Goal: Task Accomplishment & Management: Manage account settings

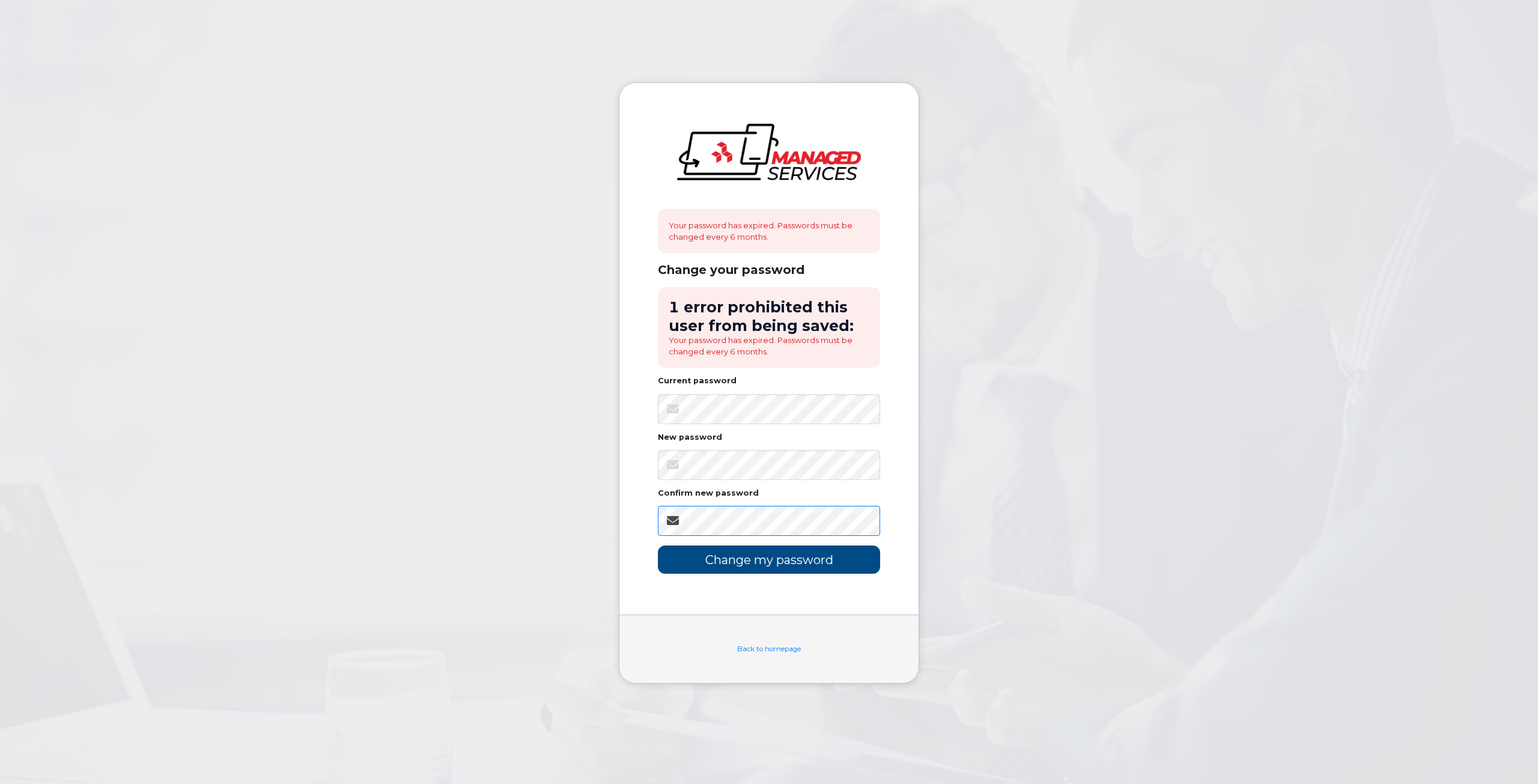
click at [658, 545] on input "Change my password" at bounding box center [769, 559] width 222 height 28
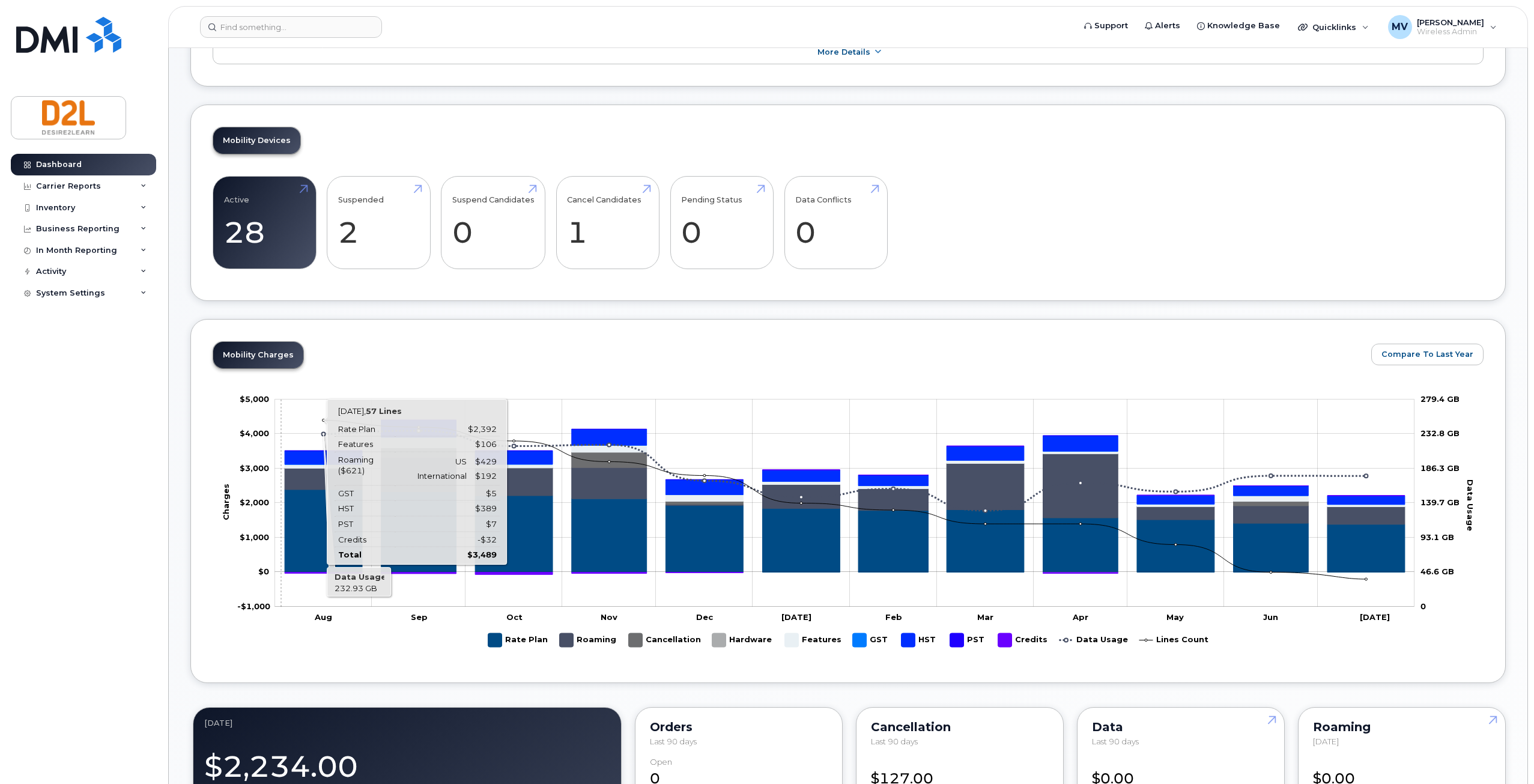
scroll to position [60, 0]
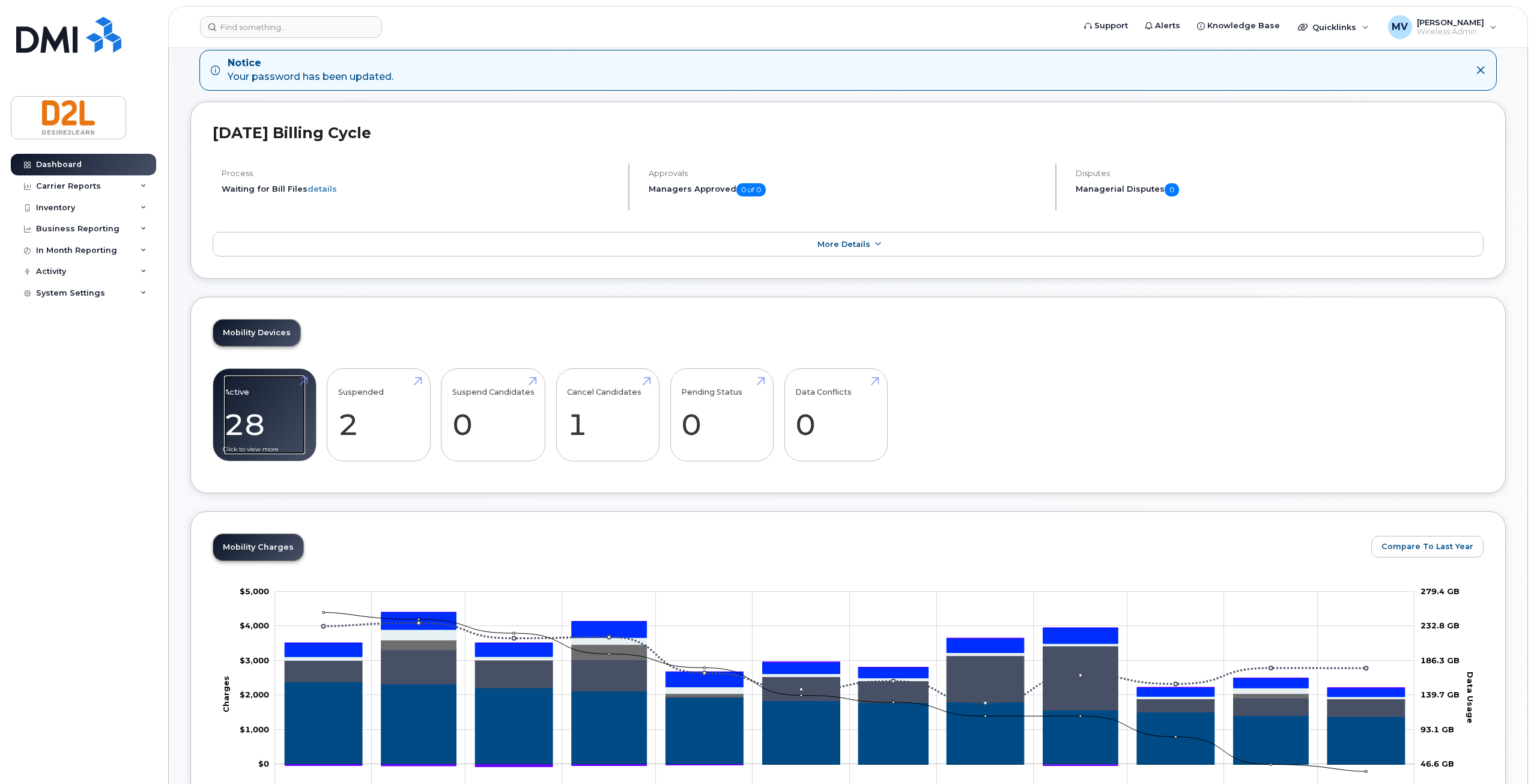
click at [277, 396] on link "Active 28 -71%" at bounding box center [264, 414] width 81 height 79
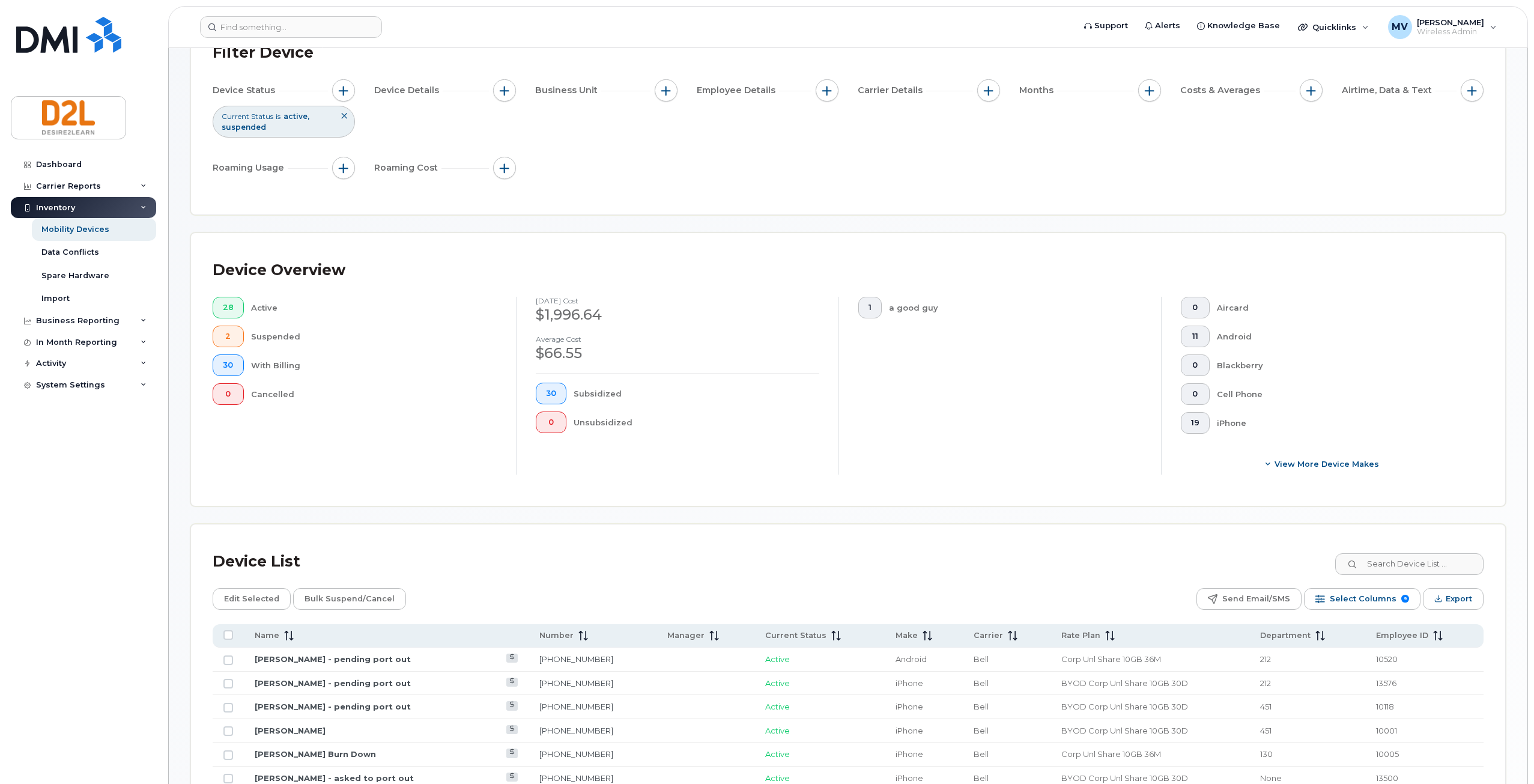
scroll to position [180, 0]
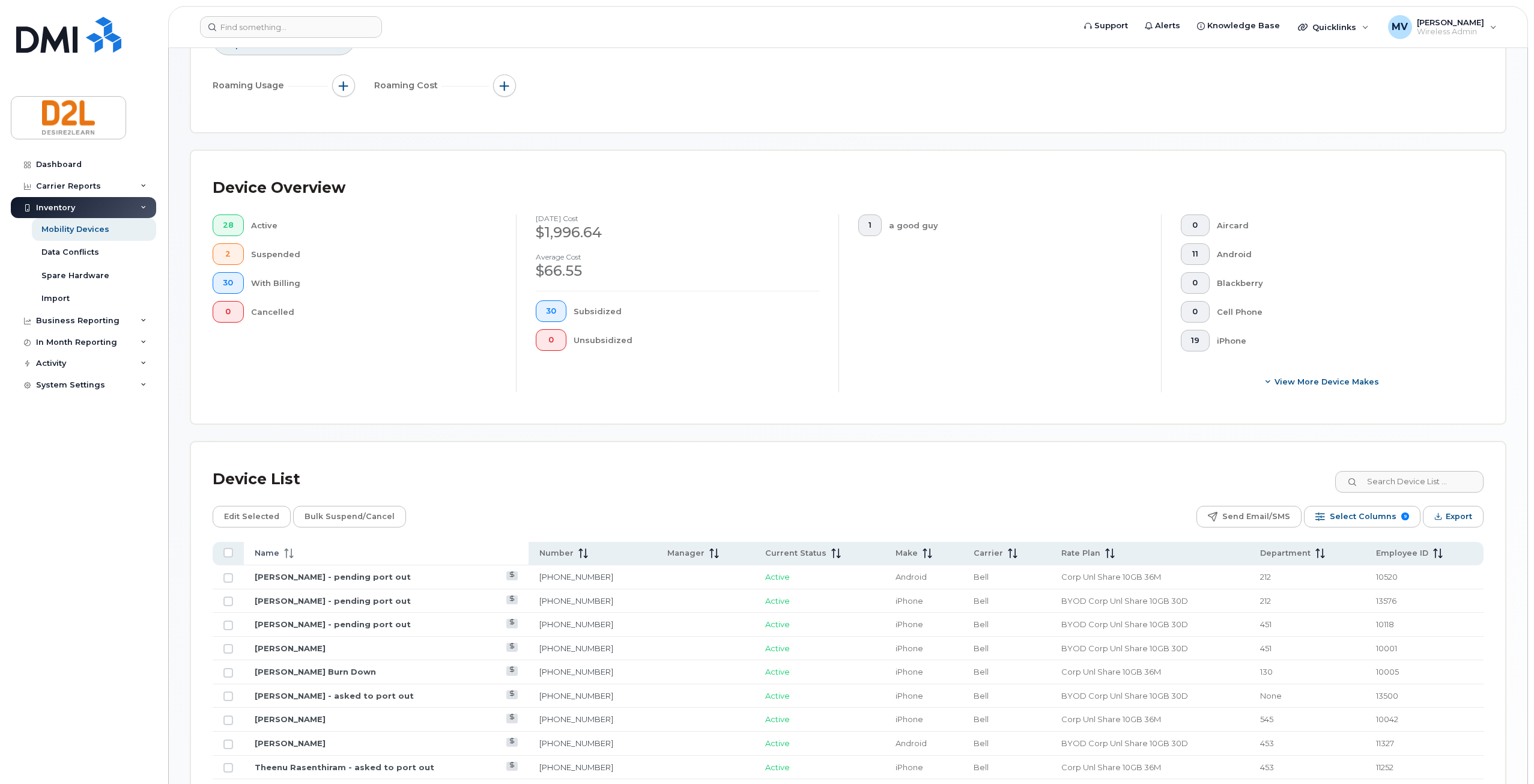
click at [270, 556] on span "Name" at bounding box center [266, 552] width 24 height 11
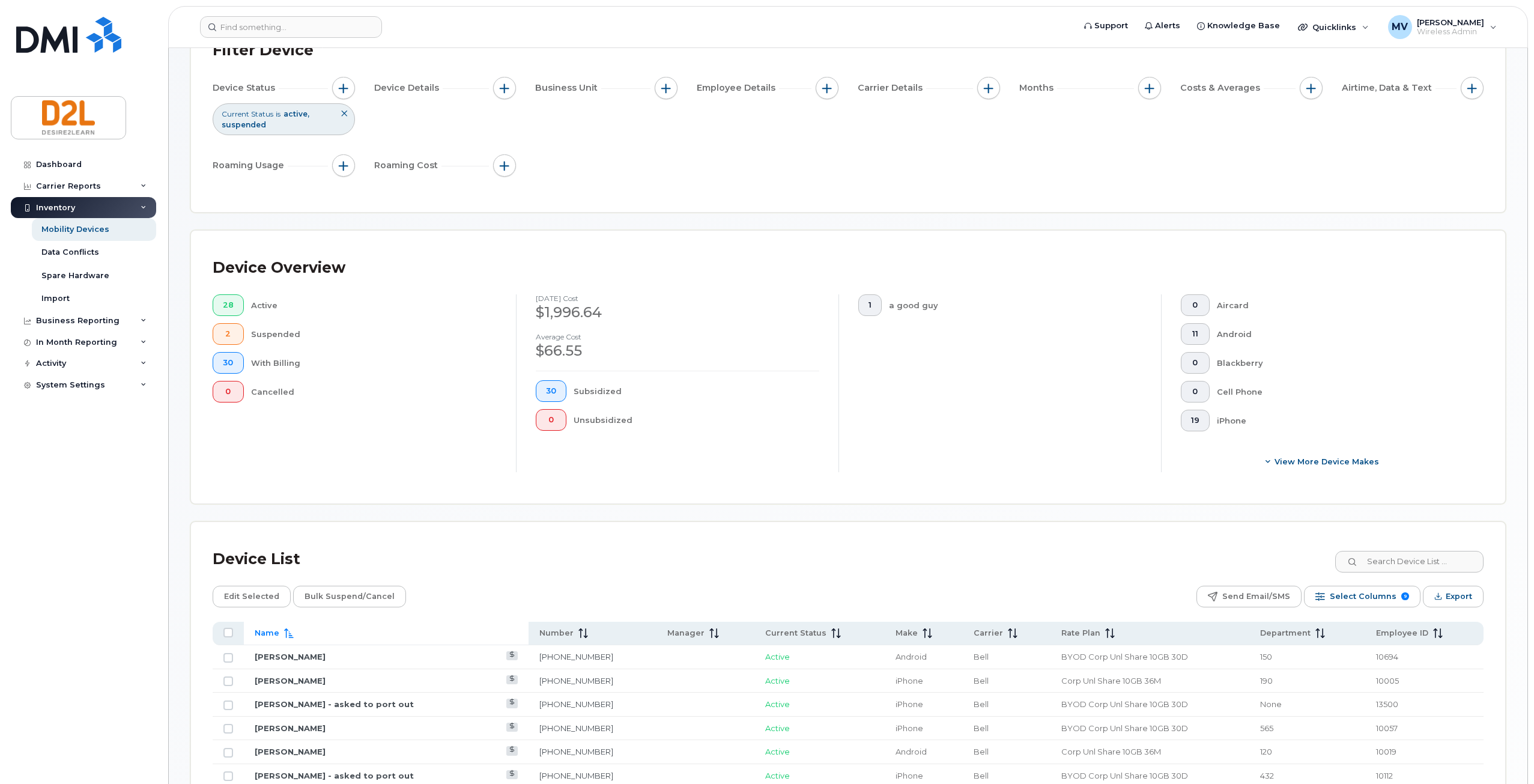
scroll to position [0, 0]
